Goal: Task Accomplishment & Management: Use online tool/utility

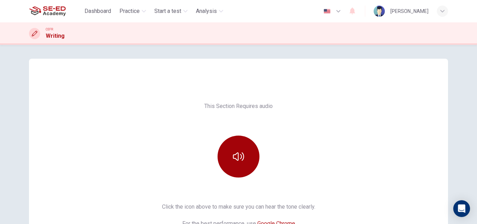
click at [224, 153] on button "button" at bounding box center [238, 156] width 42 height 42
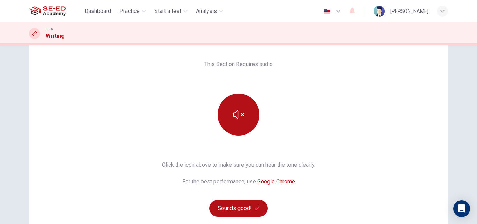
scroll to position [53, 0]
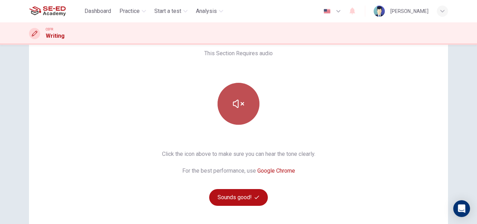
click at [241, 100] on icon "button" at bounding box center [238, 103] width 11 height 11
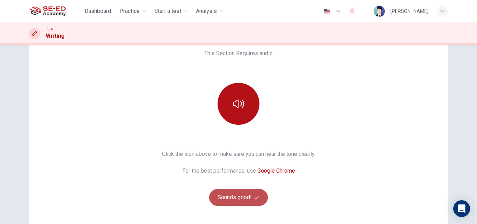
click at [253, 194] on button "Sounds good!" at bounding box center [238, 197] width 59 height 17
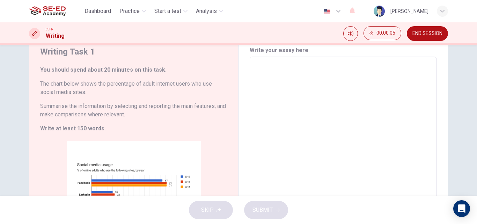
scroll to position [0, 0]
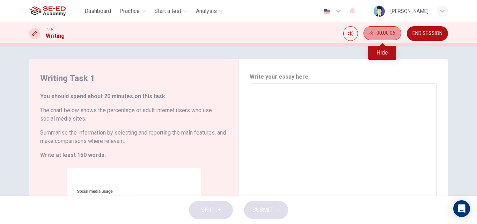
click at [378, 33] on span "00:00:06" at bounding box center [385, 33] width 19 height 6
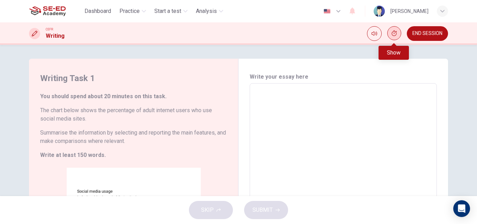
click at [395, 32] on icon "Show" at bounding box center [394, 33] width 5 height 6
click at [352, 34] on icon "Mute" at bounding box center [351, 34] width 6 height 6
click at [214, 135] on h6 "Summarise the information by selecting and reporting the main features, and mak…" at bounding box center [133, 136] width 187 height 17
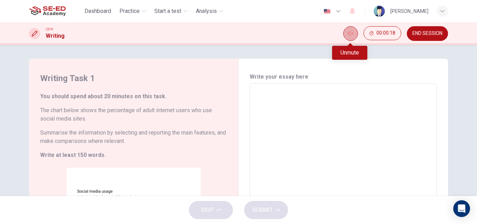
drag, startPoint x: 350, startPoint y: 29, endPoint x: 346, endPoint y: 57, distance: 28.3
click at [350, 29] on button "Unmute" at bounding box center [350, 33] width 15 height 15
click at [254, 147] on textarea at bounding box center [342, 186] width 177 height 195
click at [259, 91] on textarea at bounding box center [342, 186] width 177 height 195
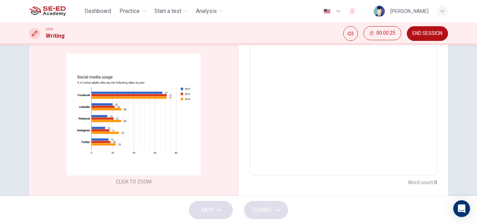
scroll to position [133, 0]
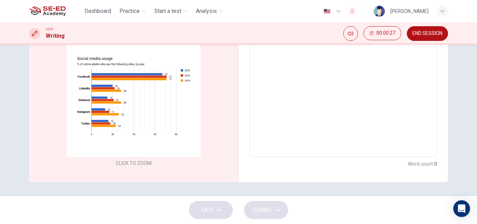
click at [259, 211] on div "SKIP SUBMIT" at bounding box center [238, 210] width 477 height 28
click at [294, 92] on textarea at bounding box center [342, 53] width 177 height 195
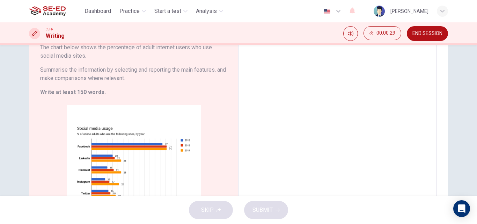
scroll to position [70, 0]
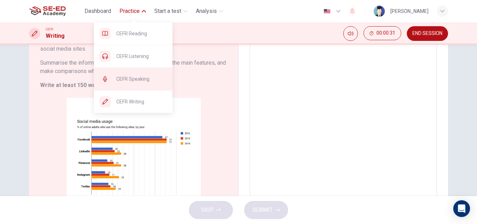
click at [139, 74] on div "CEFR Speaking" at bounding box center [133, 79] width 79 height 22
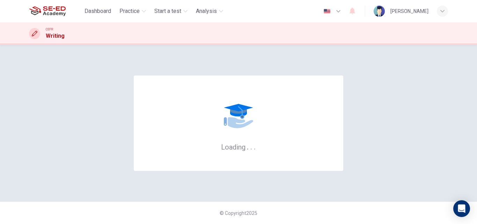
scroll to position [0, 0]
